Goal: Find specific fact: Find contact information

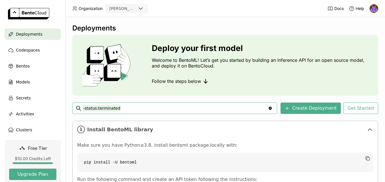
click at [135, 12] on div "[PERSON_NAME]" at bounding box center [121, 9] width 31 height 8
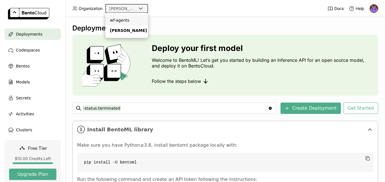
click at [132, 21] on div "wf-agents" at bounding box center [127, 20] width 34 height 6
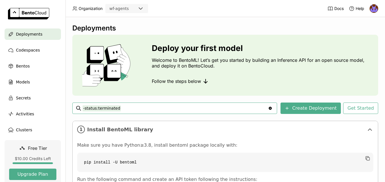
click at [376, 9] on img at bounding box center [374, 8] width 9 height 9
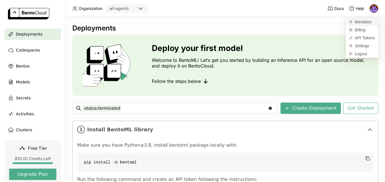
click at [368, 22] on span "Members" at bounding box center [363, 21] width 17 height 5
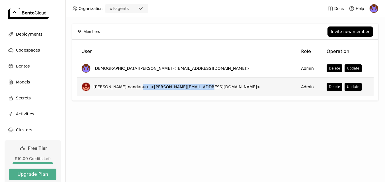
drag, startPoint x: 134, startPoint y: 87, endPoint x: 195, endPoint y: 86, distance: 61.3
click at [195, 86] on span "prasanth nandanuru <prashanth.nandanuru@gmail.com>" at bounding box center [176, 87] width 167 height 6
copy span "prashanth.nandanuru@gmail.com"
